Goal: Task Accomplishment & Management: Complete application form

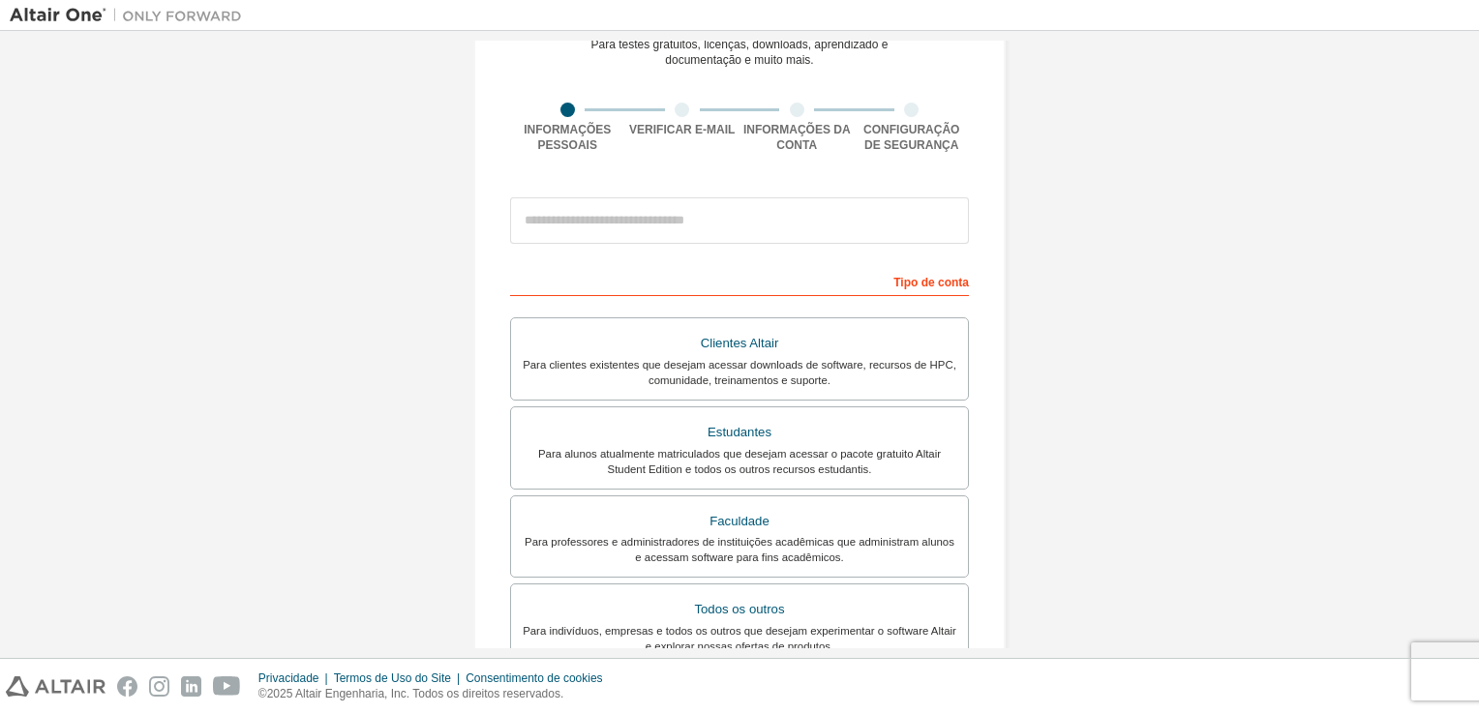
scroll to position [97, 0]
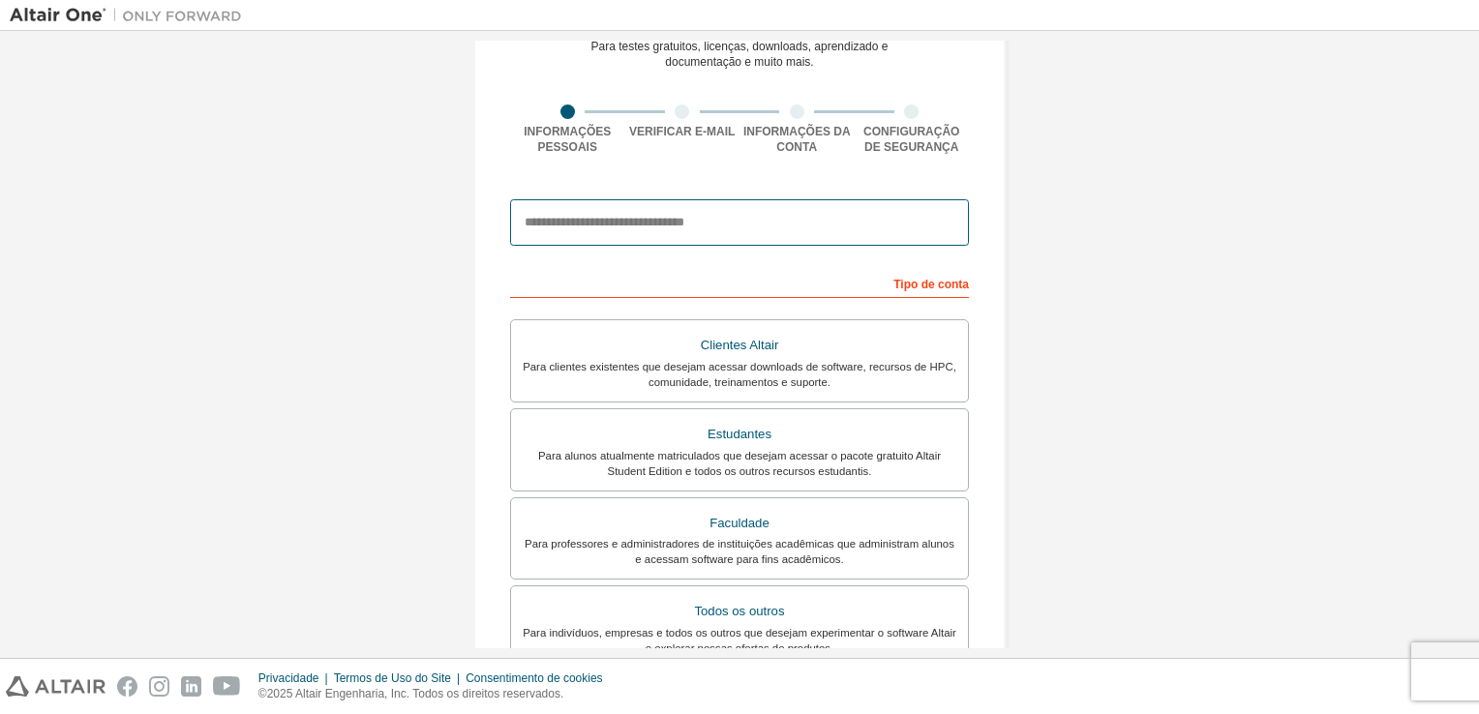
click at [683, 225] on input "email" at bounding box center [739, 222] width 459 height 46
type input "**********"
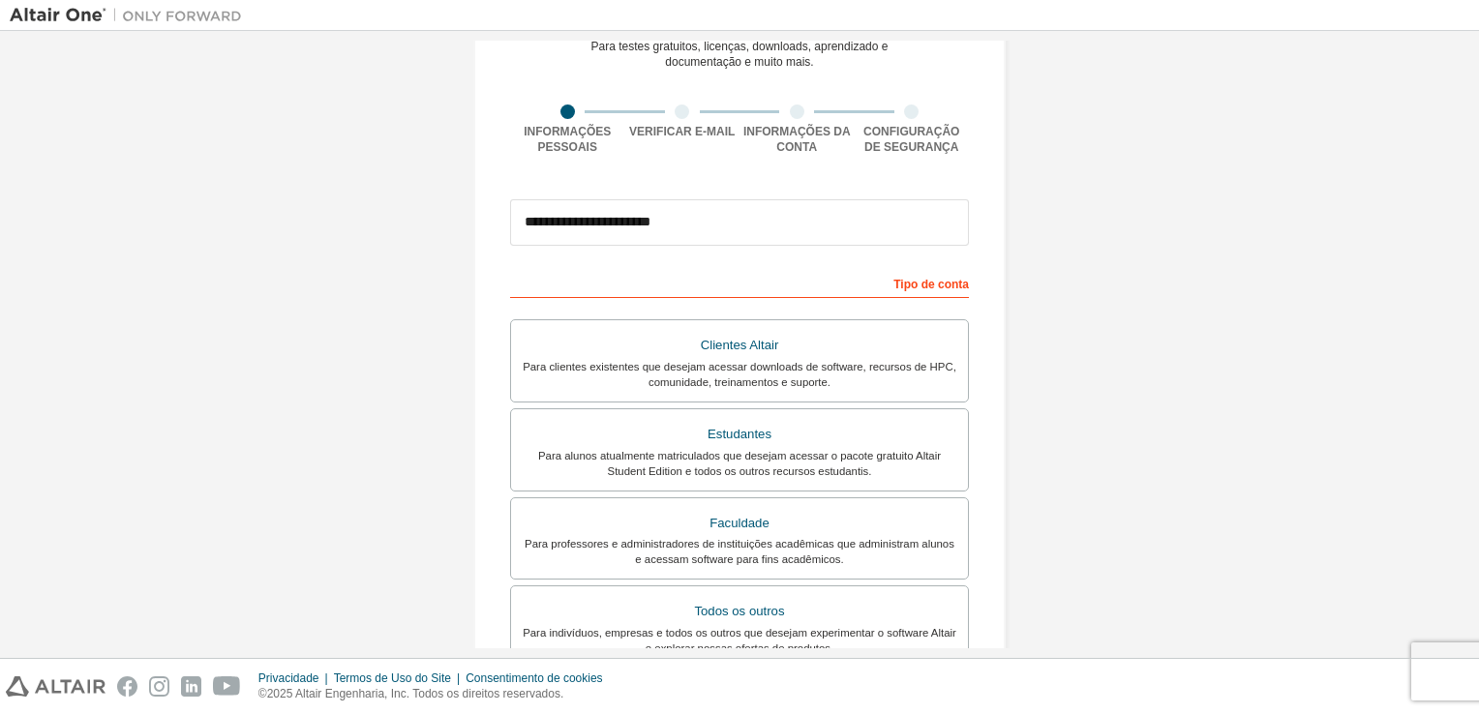
type input "**********"
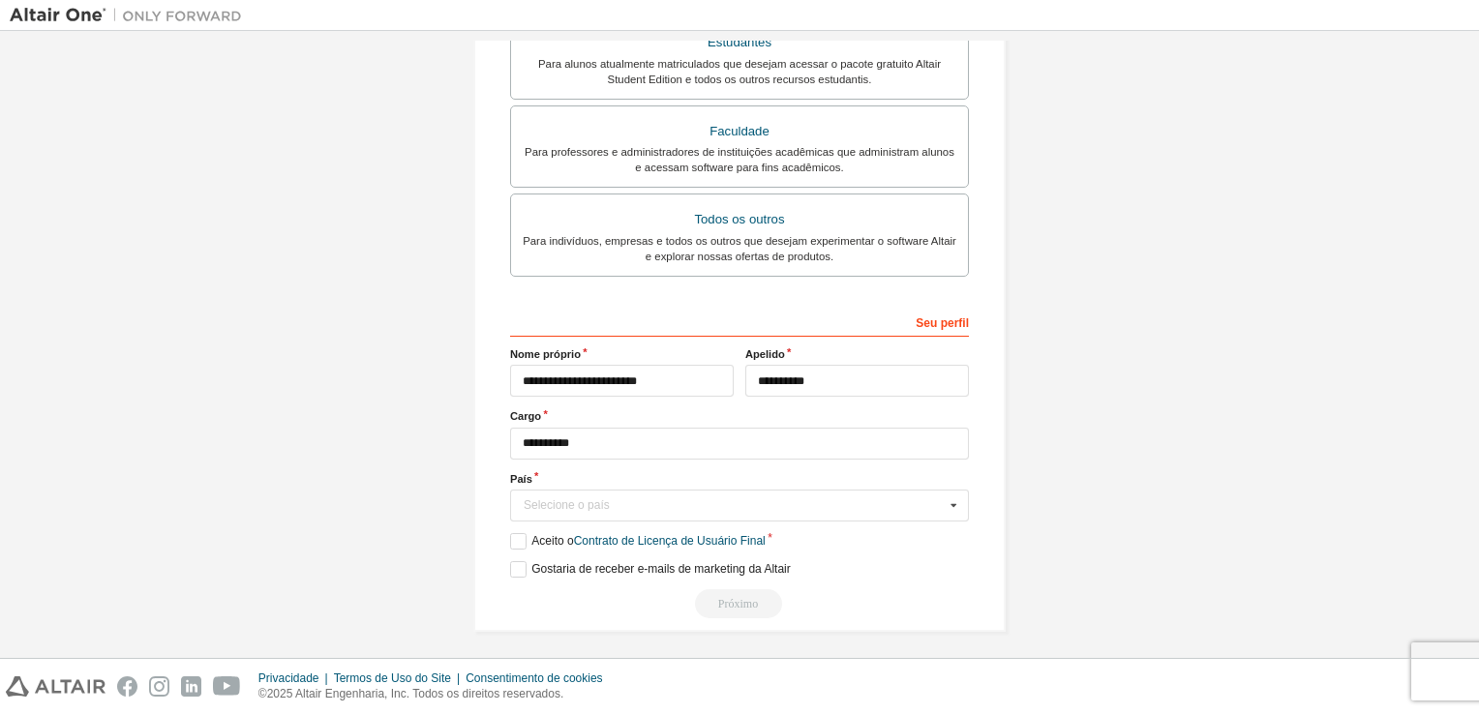
scroll to position [551, 0]
click at [639, 498] on div "Selecione o país" at bounding box center [734, 504] width 421 height 12
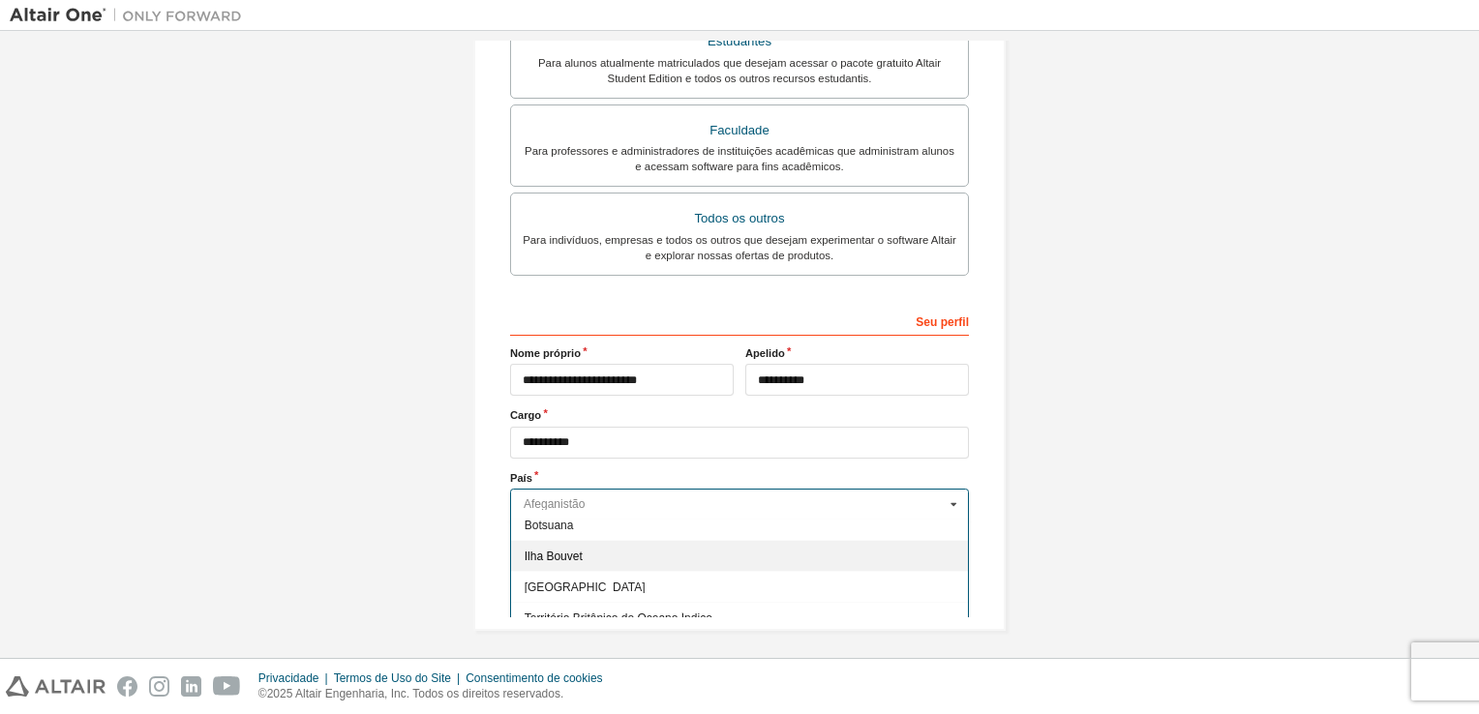
scroll to position [871, 0]
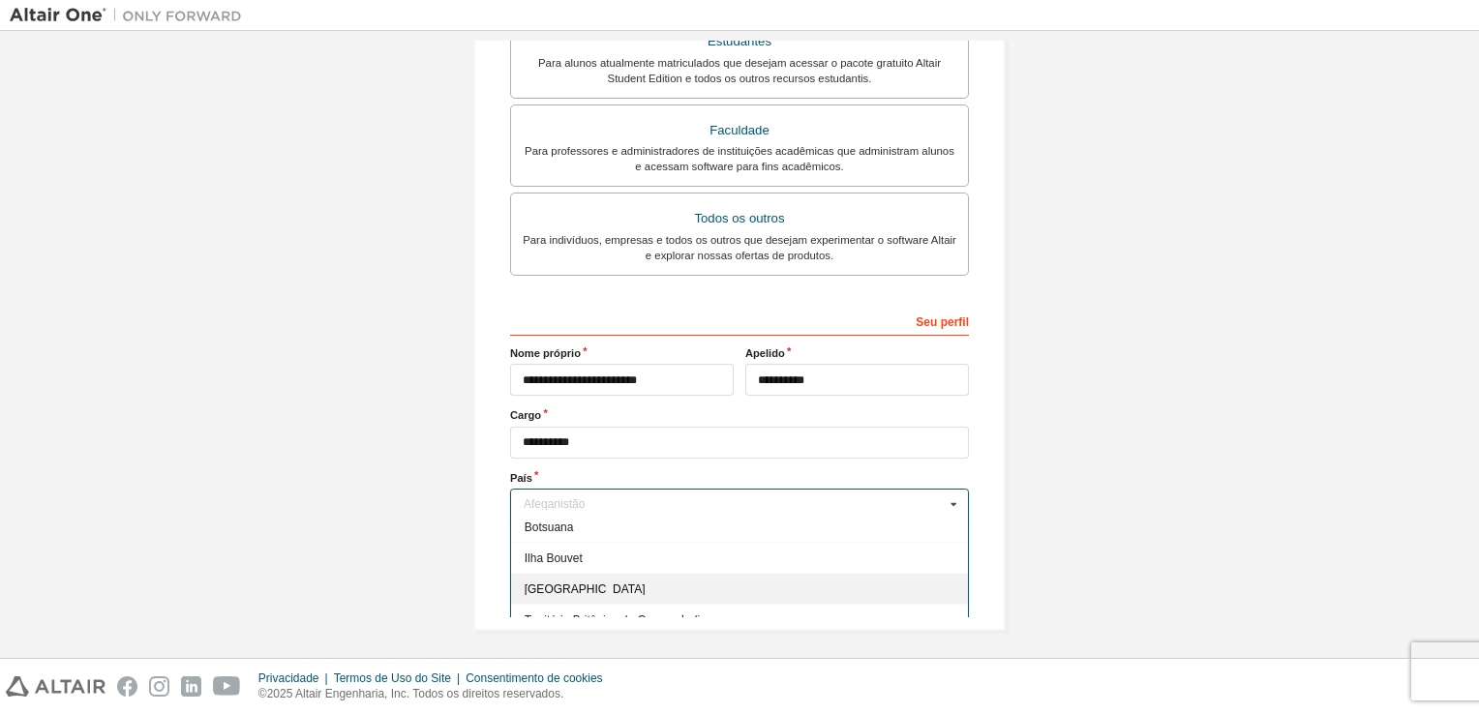
click at [529, 584] on span "Brasil" at bounding box center [740, 590] width 431 height 12
type input "***"
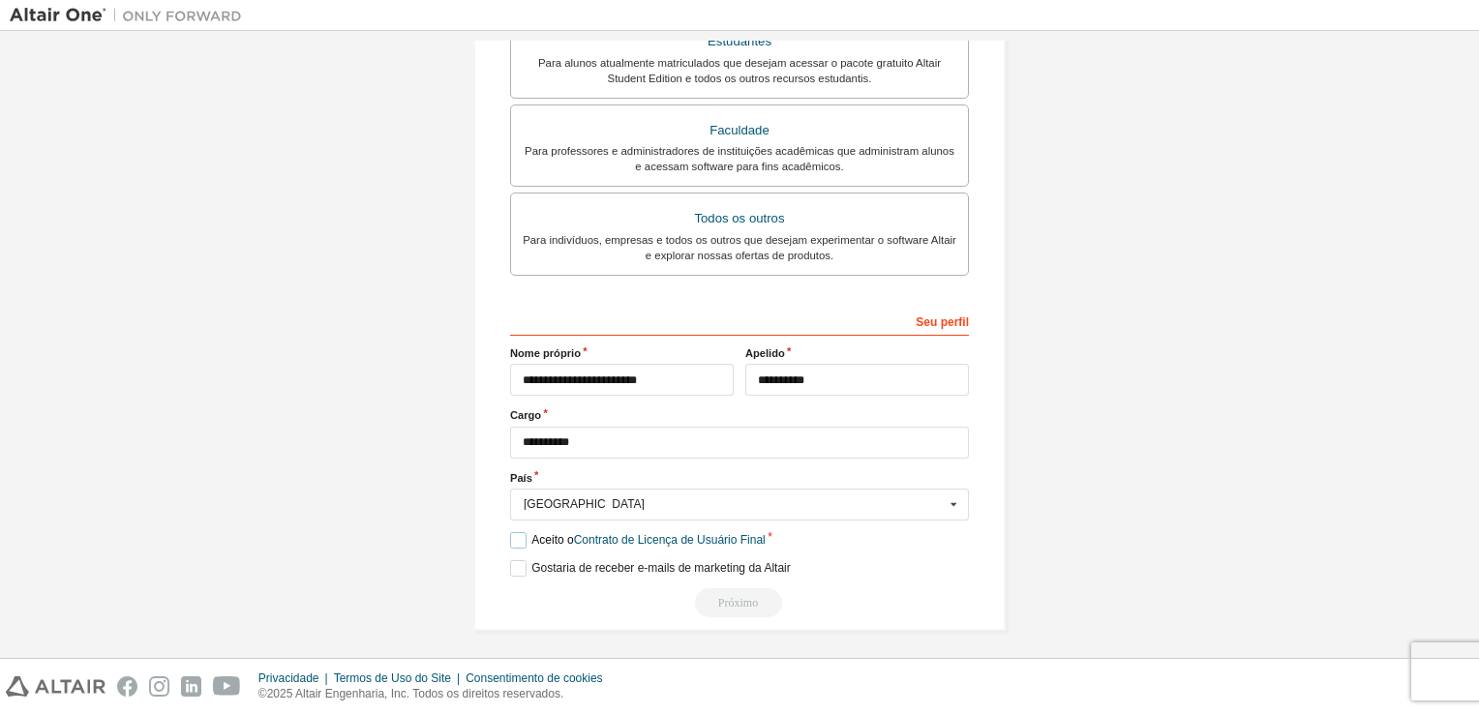
click at [511, 537] on label "Aceito o Contrato de Licença de Usuário Final" at bounding box center [637, 540] width 255 height 16
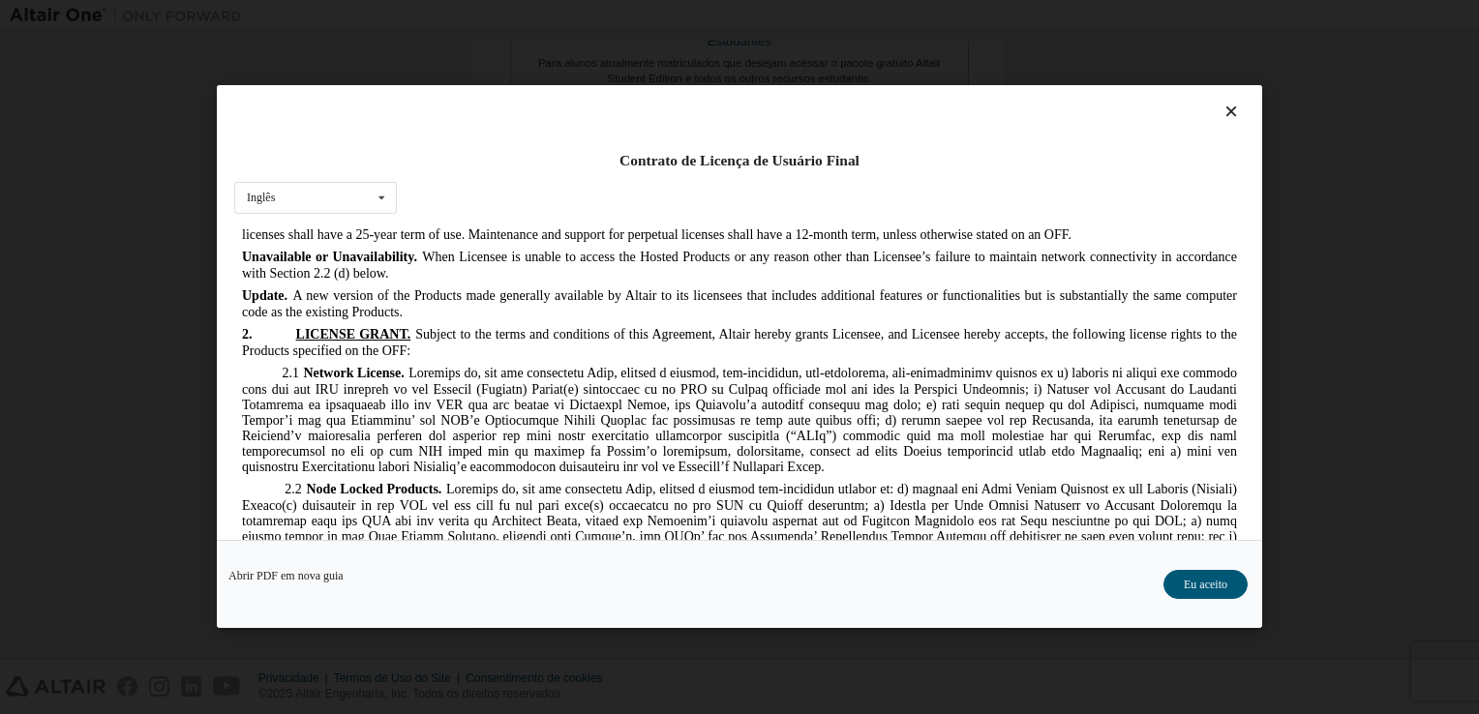
scroll to position [1645, 0]
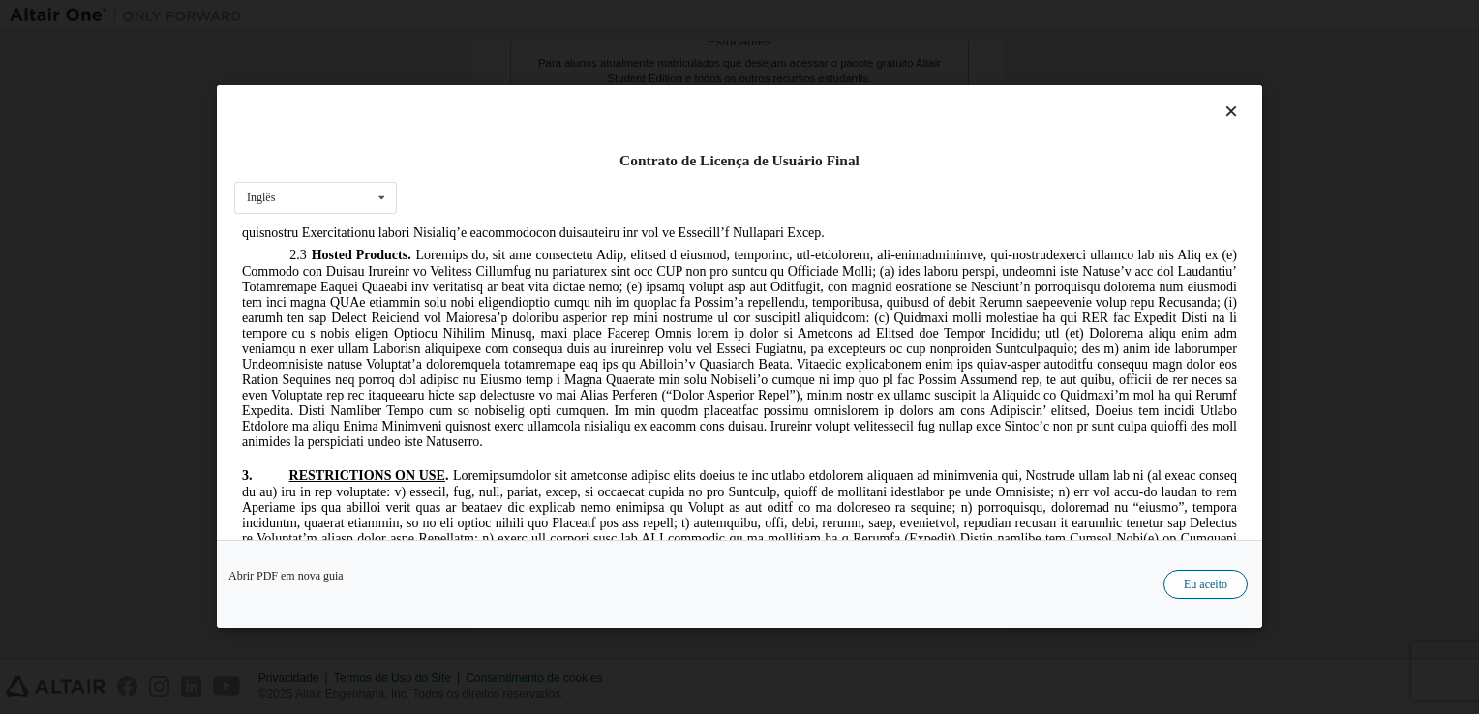
click at [1193, 576] on button "Eu aceito" at bounding box center [1205, 585] width 84 height 29
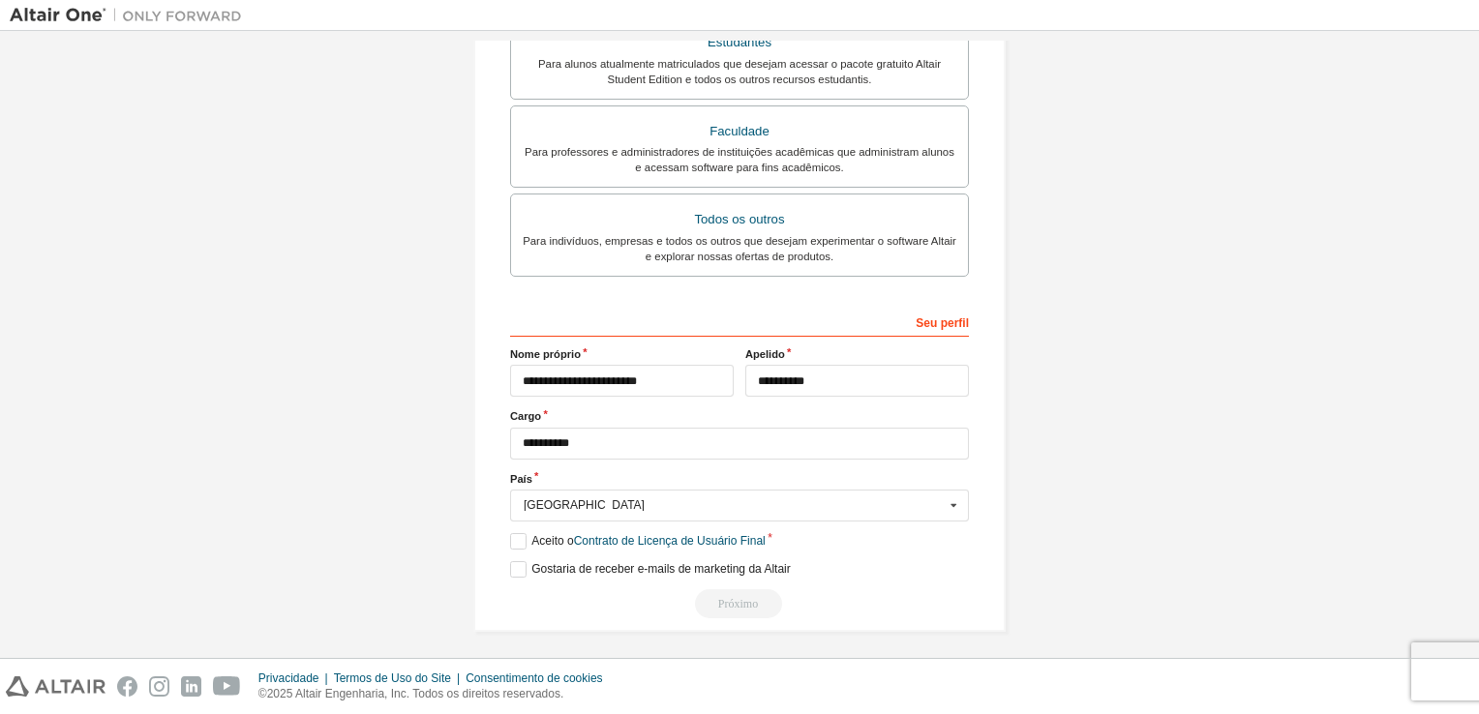
scroll to position [551, 0]
click at [727, 600] on div "Próximo" at bounding box center [739, 602] width 459 height 29
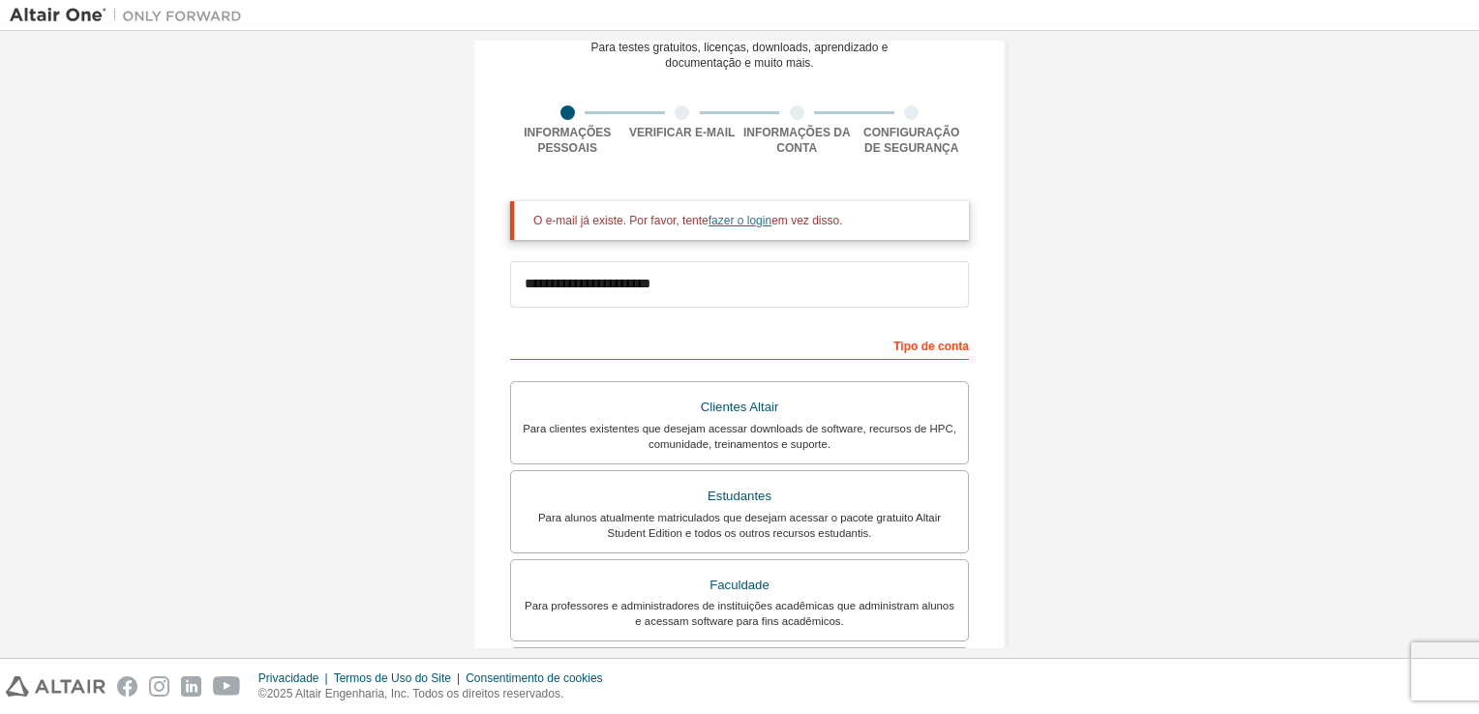
scroll to position [97, 0]
click at [747, 219] on link "fazer o login" at bounding box center [739, 220] width 63 height 14
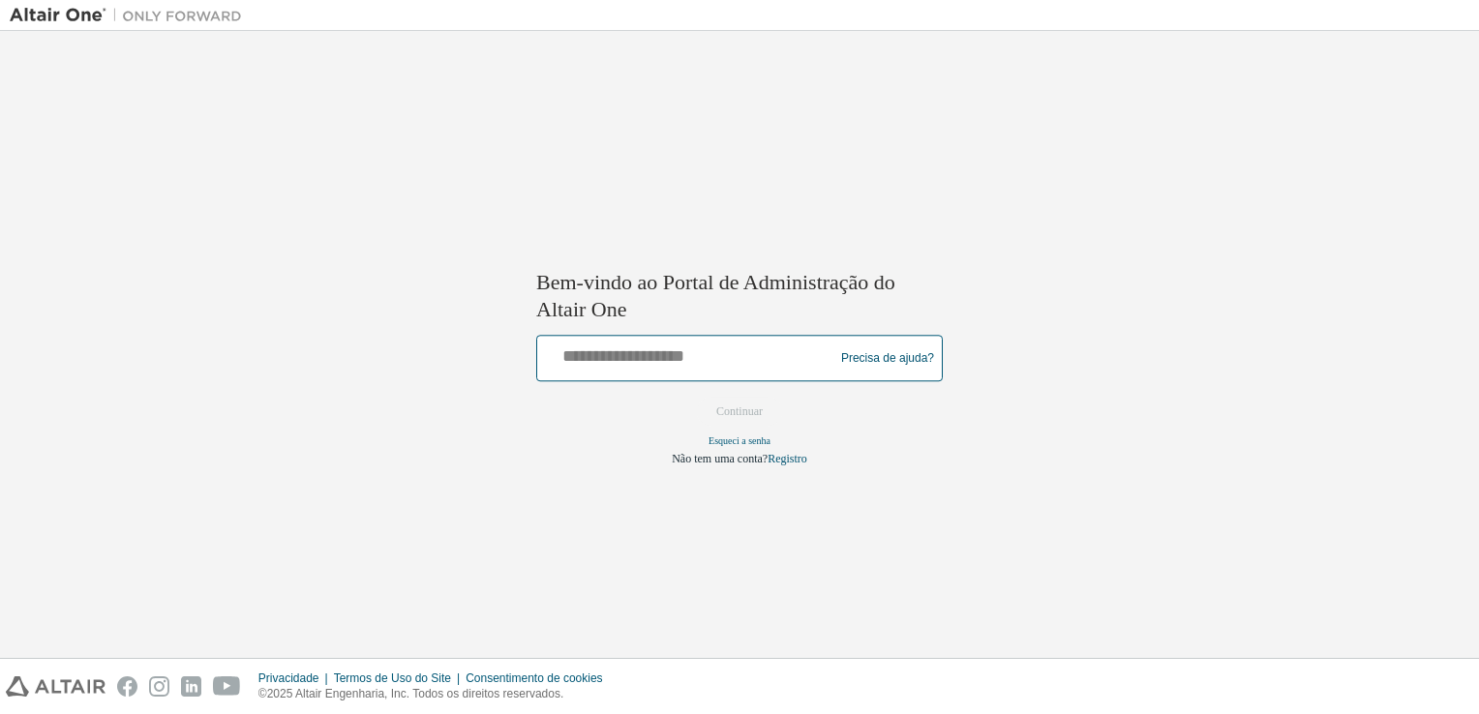
click at [631, 357] on input "text" at bounding box center [688, 355] width 286 height 28
type input "**********"
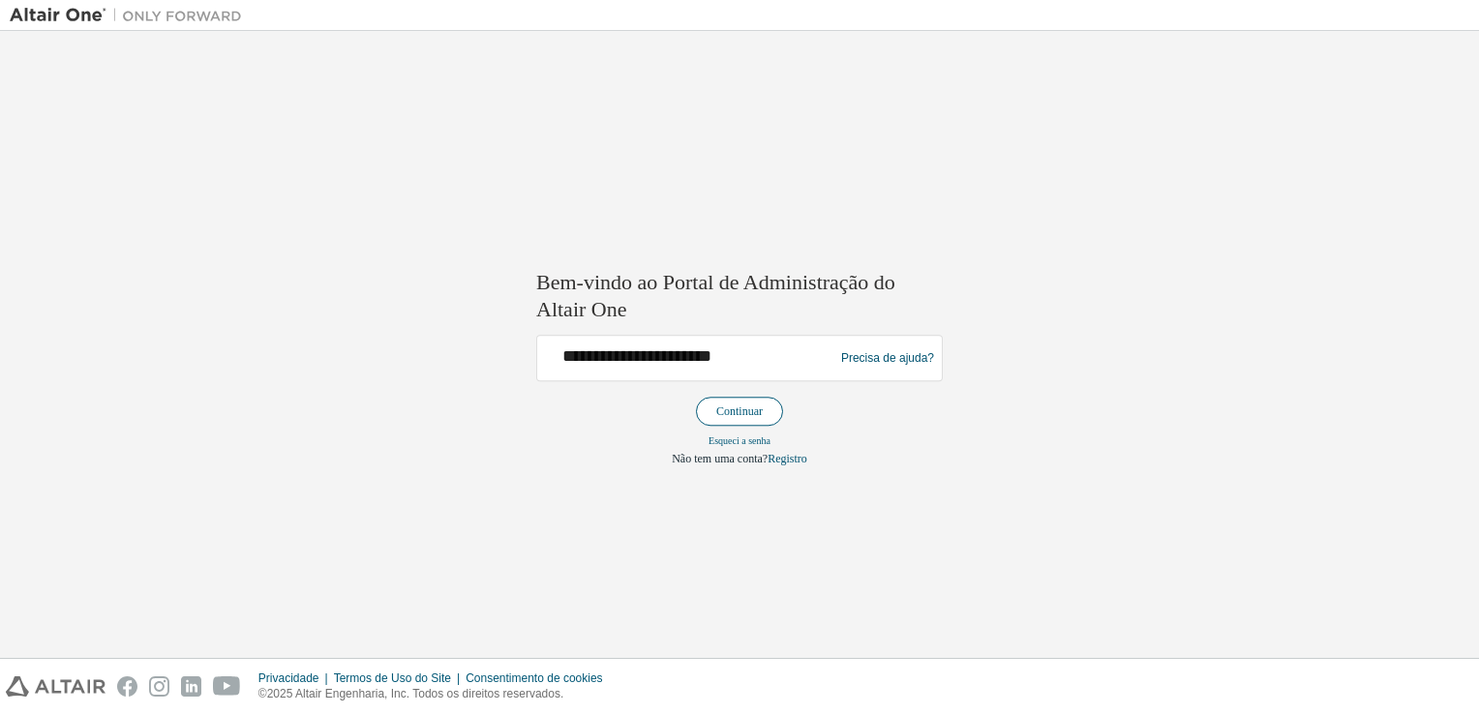
click at [733, 414] on button "Continuar" at bounding box center [739, 412] width 87 height 29
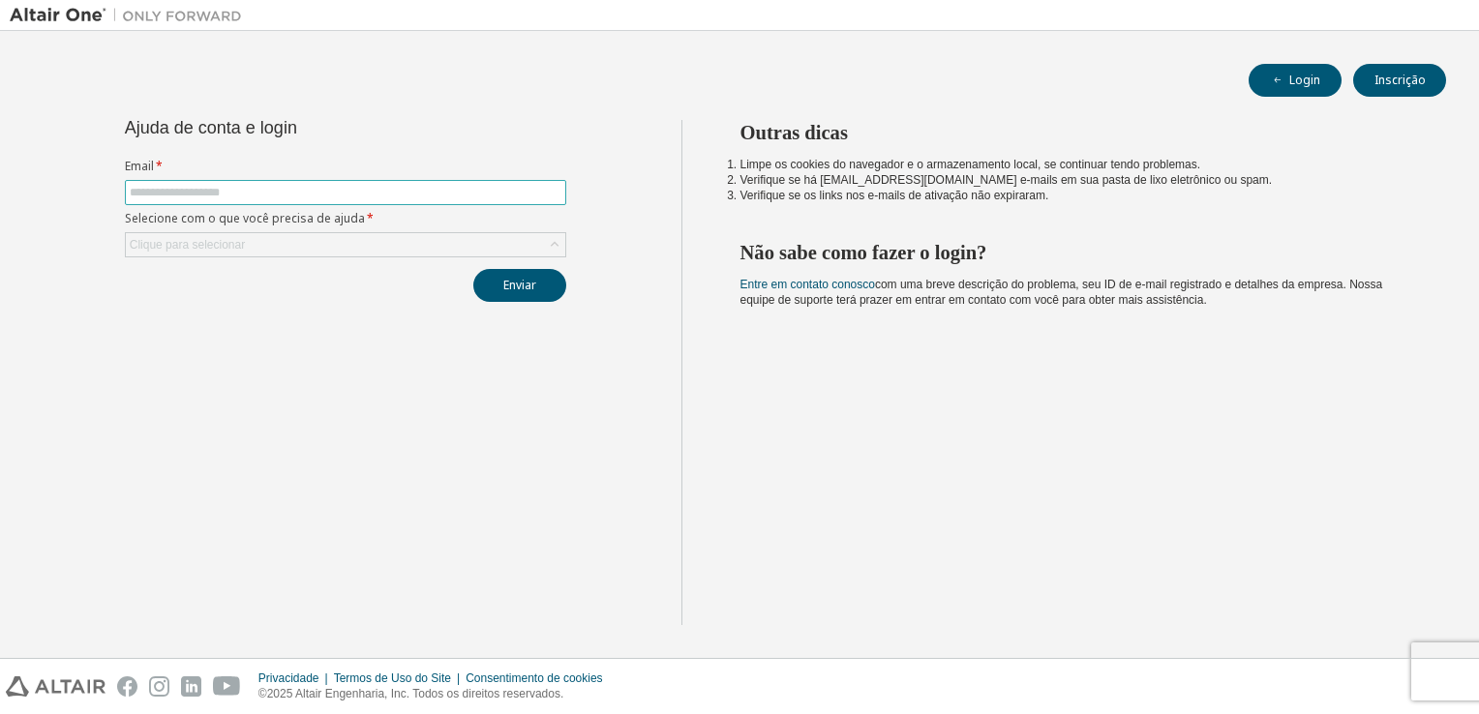
click at [214, 188] on input "text" at bounding box center [346, 192] width 432 height 15
type input "**********"
click at [309, 241] on div "Clique para selecionar" at bounding box center [345, 244] width 439 height 23
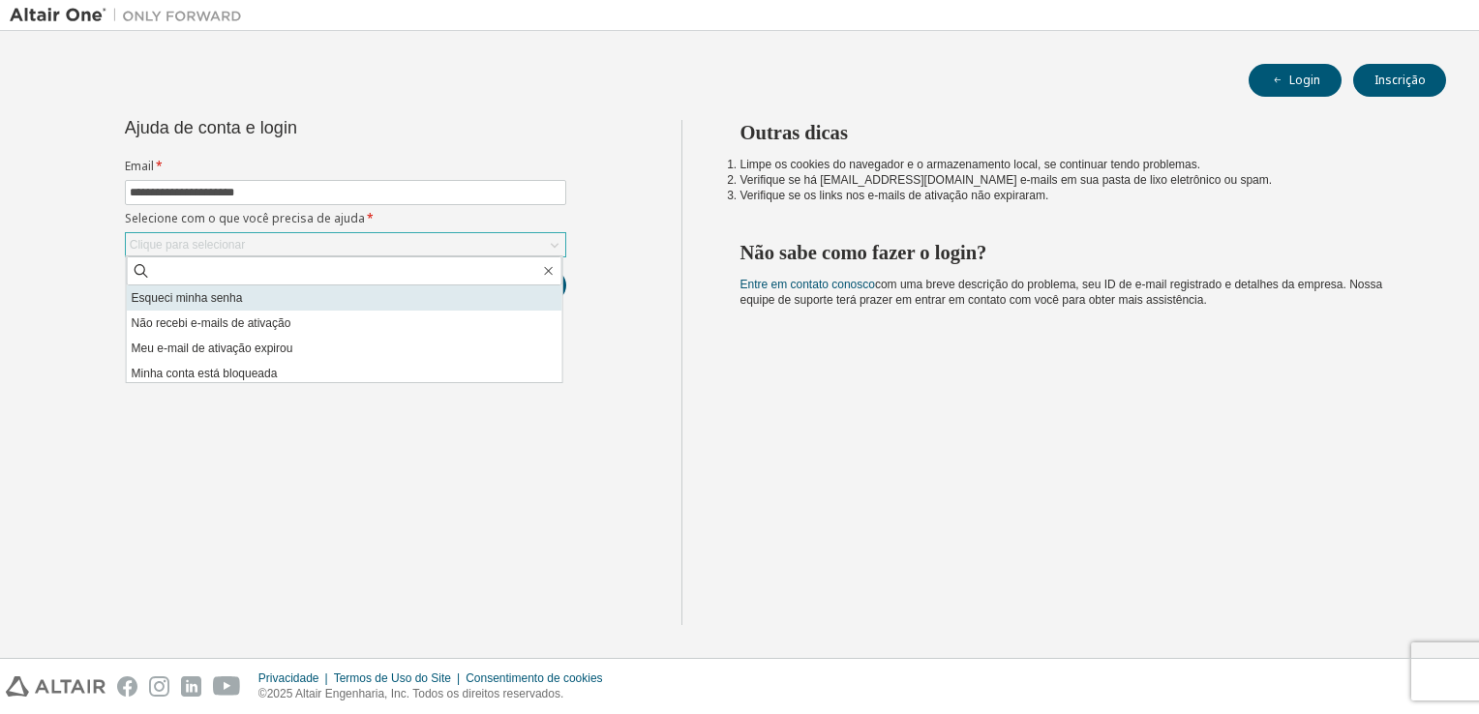
click at [211, 290] on li "Esqueci minha senha" at bounding box center [344, 297] width 435 height 25
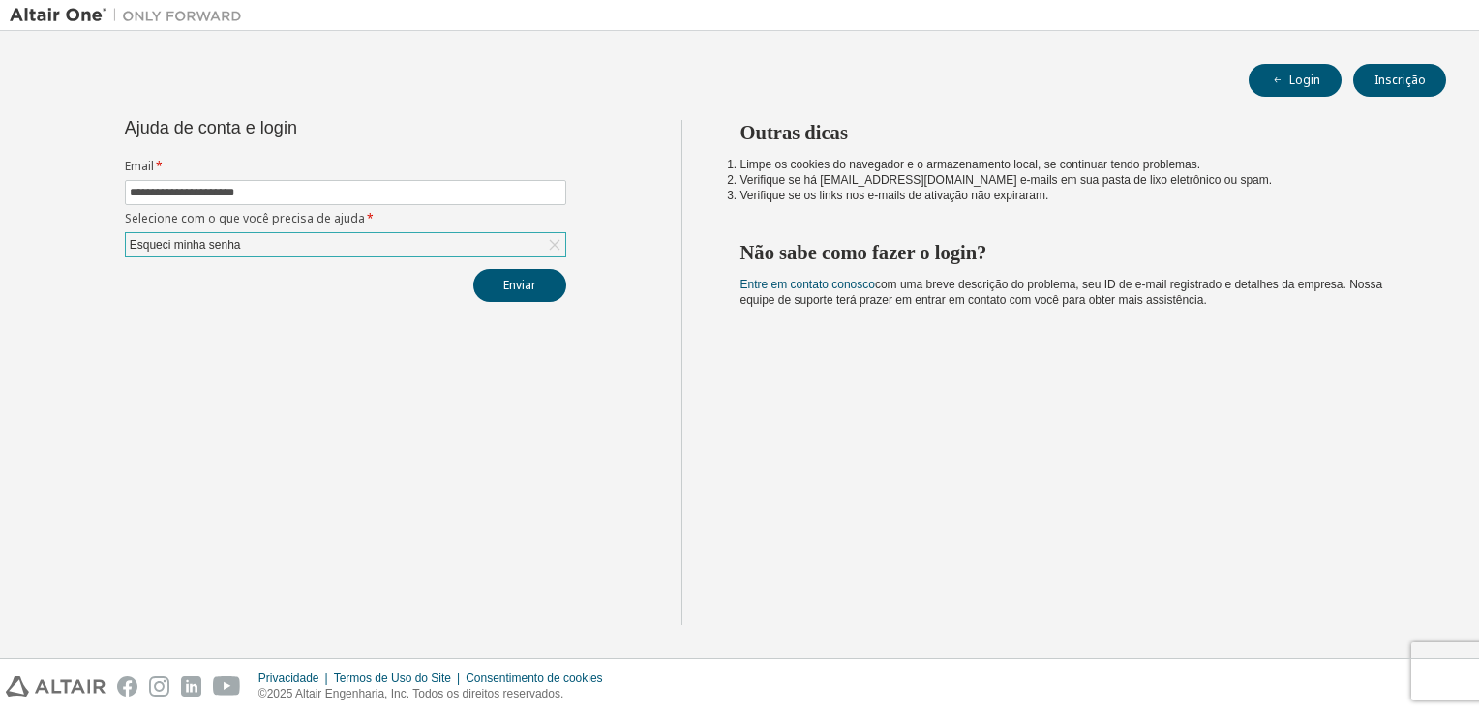
click at [375, 245] on div "Esqueci minha senha" at bounding box center [345, 244] width 439 height 23
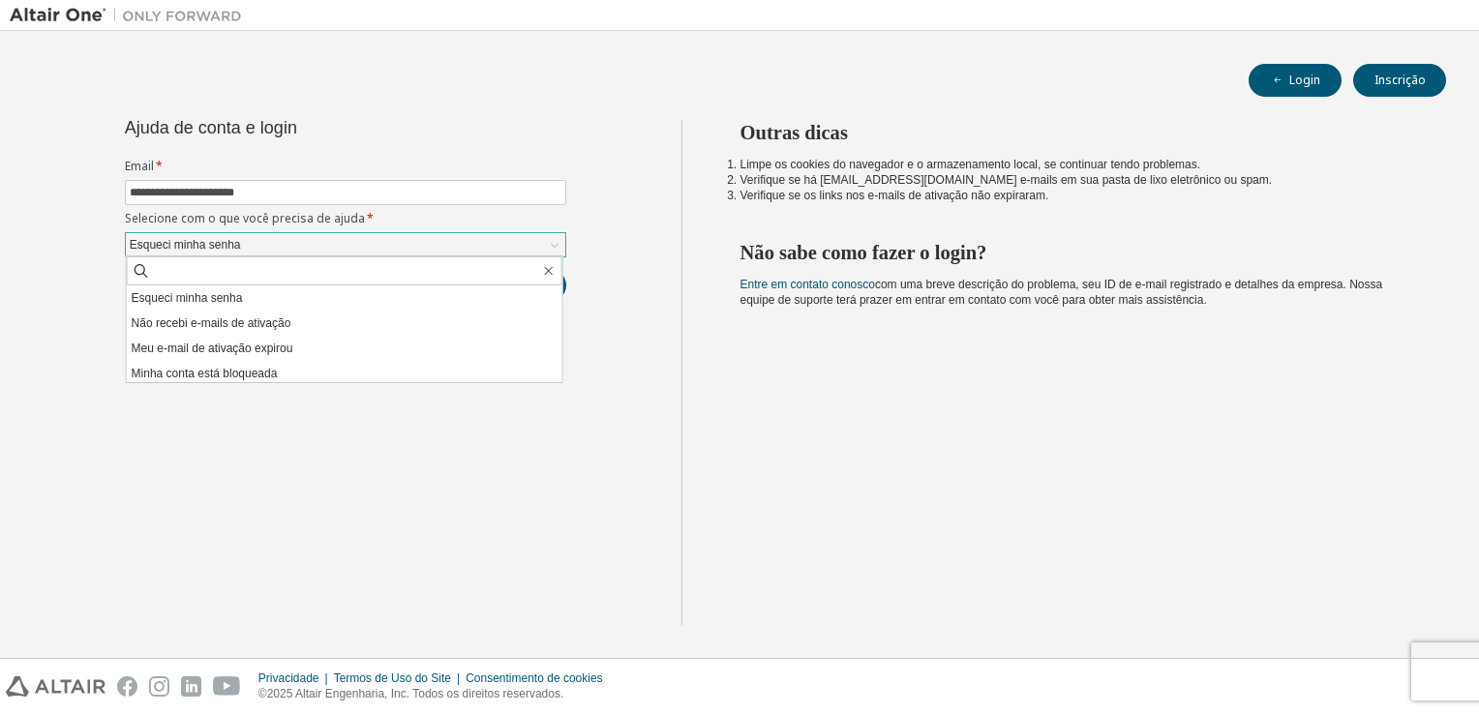
click at [375, 245] on div "Esqueci minha senha" at bounding box center [345, 244] width 439 height 23
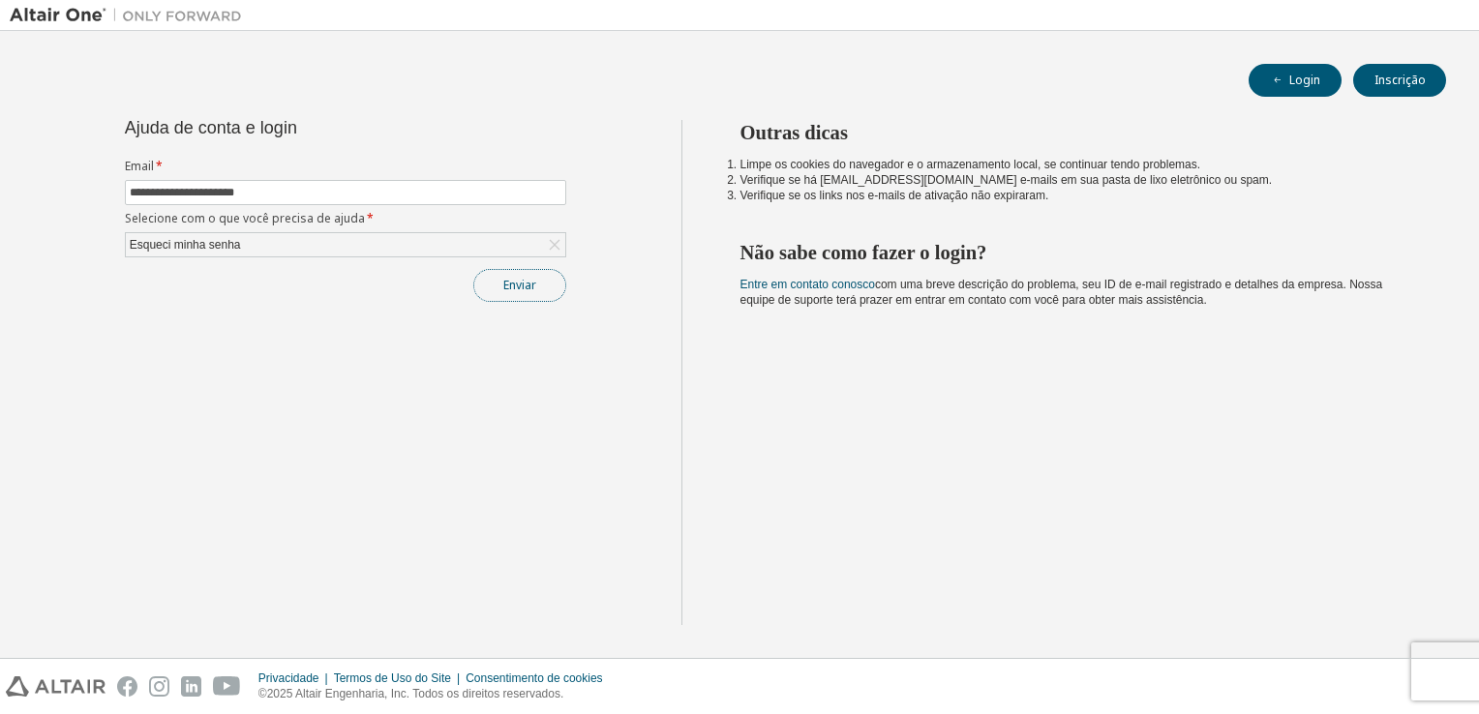
click at [488, 280] on button "Enviar" at bounding box center [519, 285] width 93 height 33
click at [1298, 74] on font "Login" at bounding box center [1304, 80] width 31 height 15
